Goal: Information Seeking & Learning: Learn about a topic

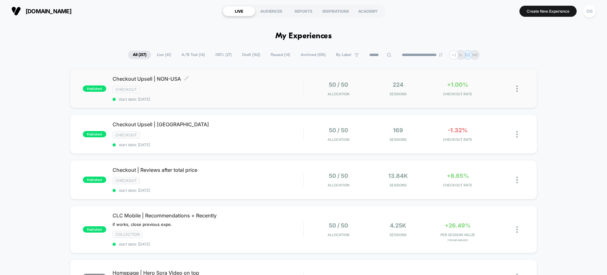
click at [241, 95] on div "Checkout Upsell | NON-USA Click to edit experience details Click to edit experi…" at bounding box center [208, 89] width 191 height 26
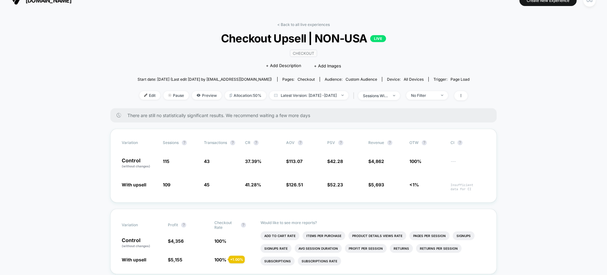
scroll to position [8, 0]
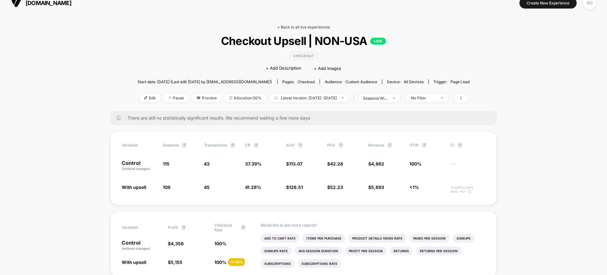
click at [308, 27] on link "< Back to all live experiences" at bounding box center [303, 27] width 53 height 5
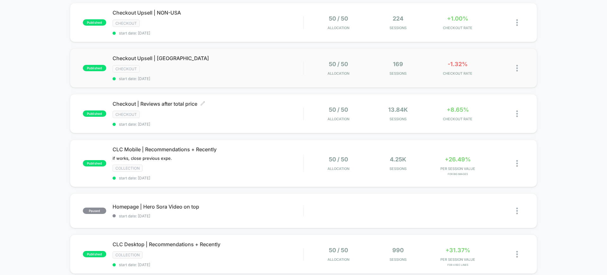
scroll to position [66, 0]
click at [272, 109] on div "Checkout | Reviews after total price Click to edit experience details Click to …" at bounding box center [208, 113] width 191 height 26
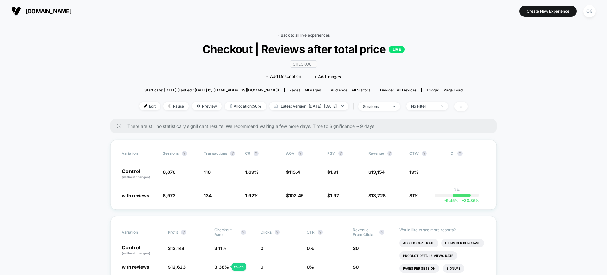
click at [297, 35] on link "< Back to all live experiences" at bounding box center [303, 35] width 53 height 5
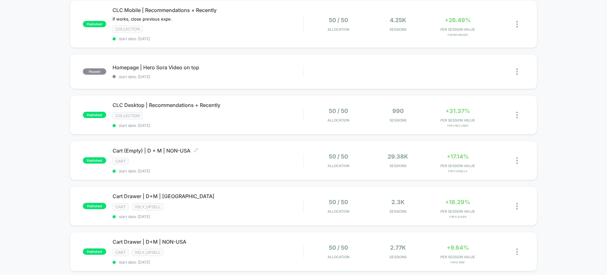
scroll to position [205, 0]
click at [258, 25] on div "CLC Mobile | Recommendations + Recently if works, close previous expe. Click to…" at bounding box center [208, 24] width 191 height 34
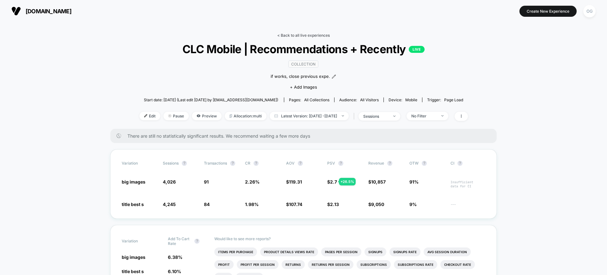
click at [308, 34] on link "< Back to all live experiences" at bounding box center [303, 35] width 53 height 5
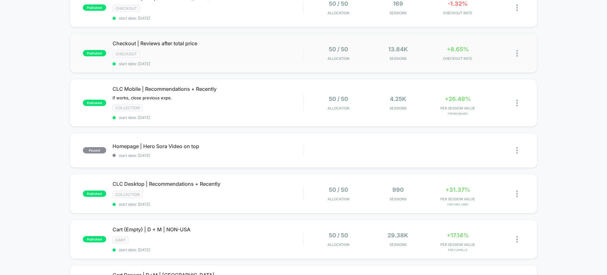
scroll to position [126, 0]
click at [251, 197] on div "collection" at bounding box center [208, 194] width 191 height 7
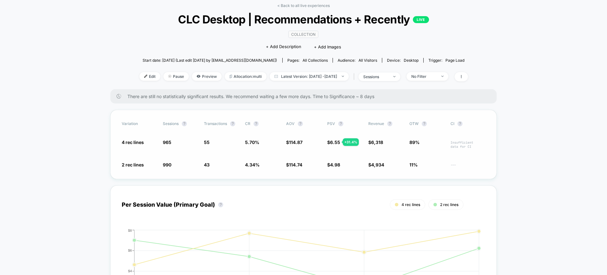
scroll to position [34, 0]
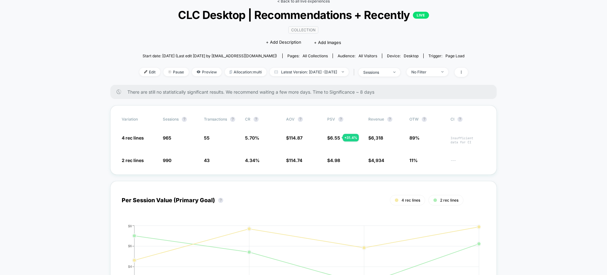
click at [295, 1] on link "< Back to all live experiences" at bounding box center [303, 1] width 53 height 5
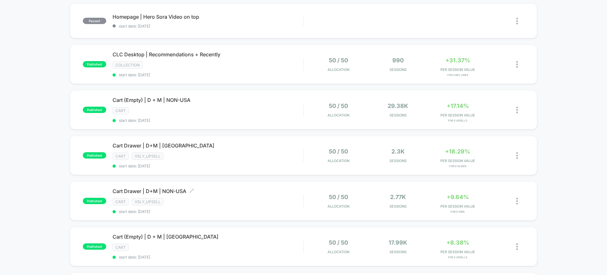
scroll to position [261, 0]
